Goal: Task Accomplishment & Management: Use online tool/utility

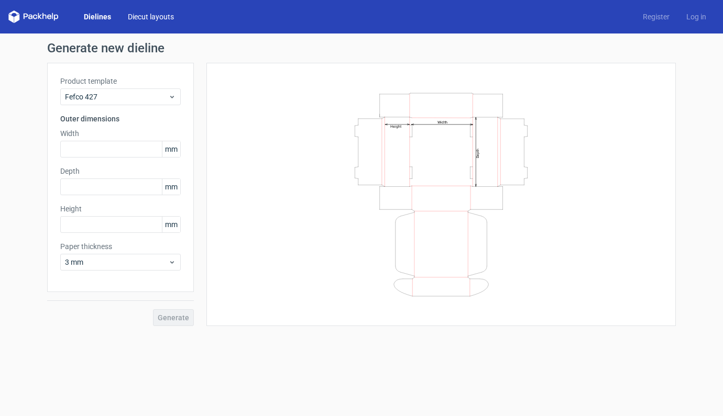
click at [150, 21] on link "Diecut layouts" at bounding box center [150, 17] width 63 height 10
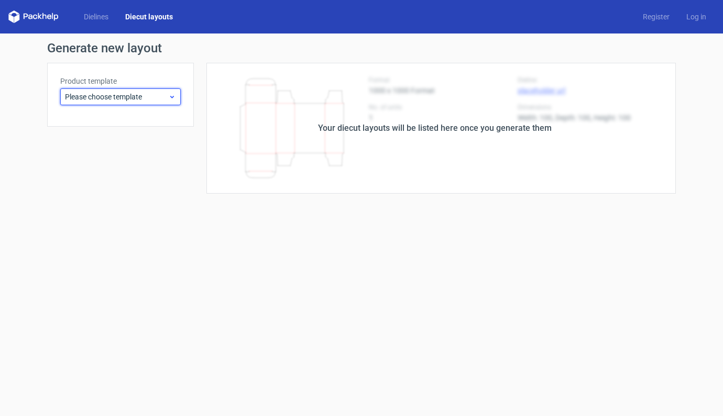
click at [139, 97] on span "Please choose template" at bounding box center [116, 97] width 103 height 10
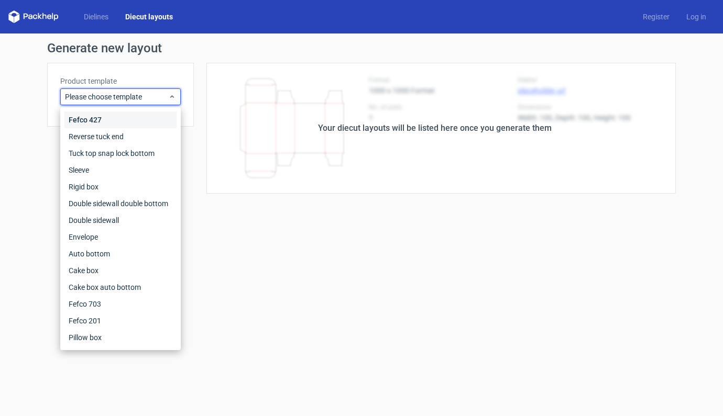
click at [89, 122] on div "Fefco 427" at bounding box center [120, 120] width 112 height 17
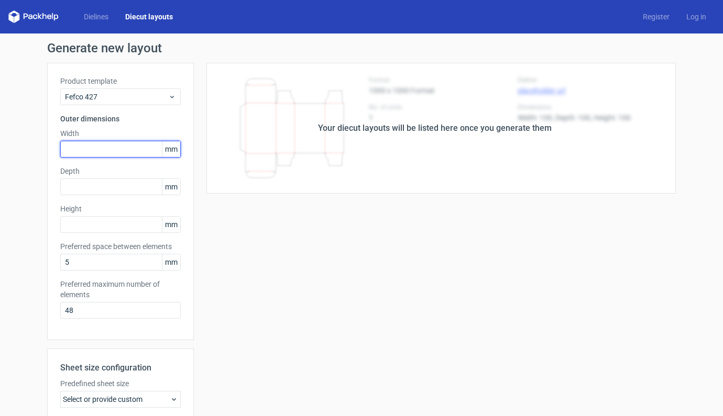
click at [107, 149] on input "text" at bounding box center [120, 149] width 120 height 17
type input "275"
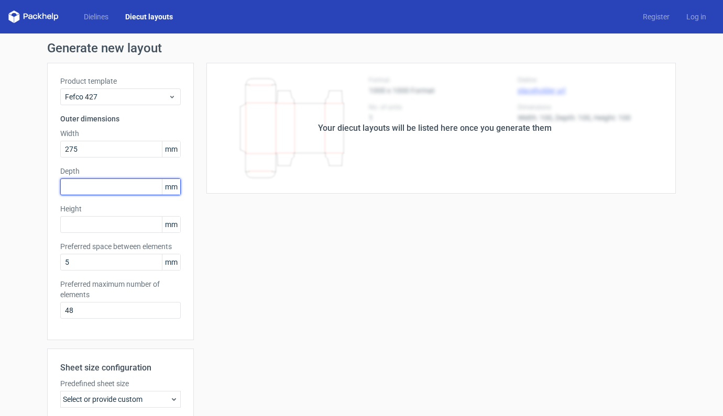
click at [96, 187] on input "text" at bounding box center [120, 187] width 120 height 17
type input "375"
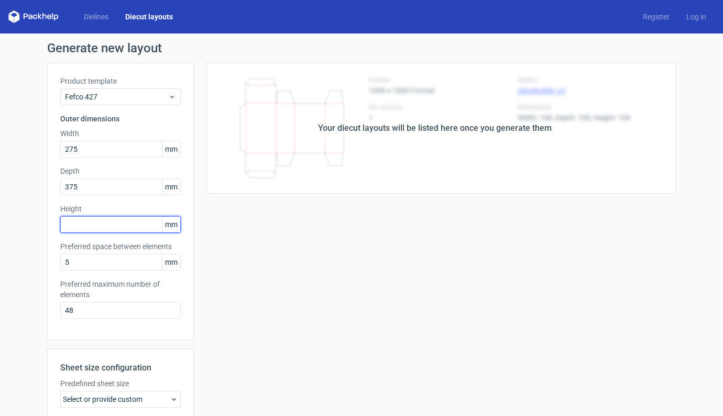
click at [108, 227] on input "text" at bounding box center [120, 224] width 120 height 17
type input "105"
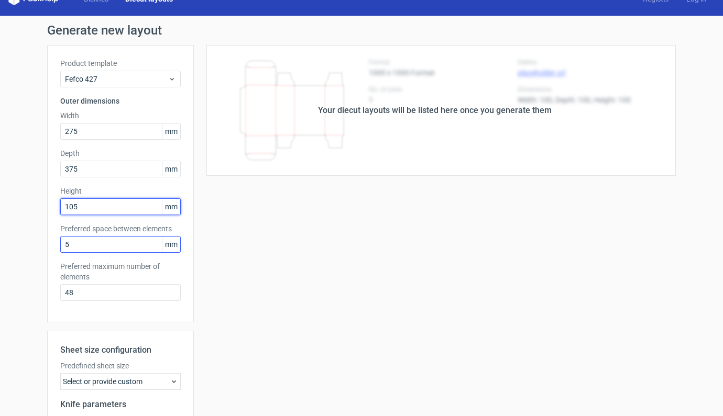
scroll to position [148, 0]
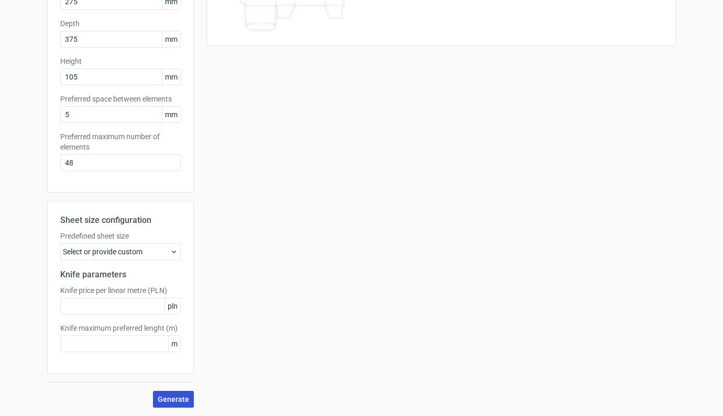
click at [174, 399] on span "Generate" at bounding box center [173, 399] width 31 height 7
